Goal: Navigation & Orientation: Find specific page/section

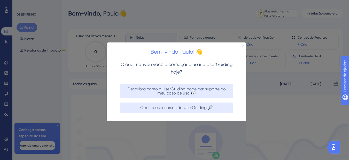
click at [154, 129] on div at bounding box center [174, 80] width 349 height 160
click at [244, 46] on icon "Fechar visualização" at bounding box center [243, 45] width 2 height 2
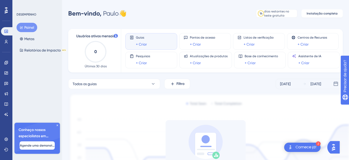
click at [308, 147] on font "Comece já!" at bounding box center [306, 147] width 21 height 4
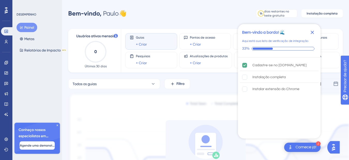
click at [313, 33] on icon "Fechar lista de verificação" at bounding box center [312, 32] width 3 height 3
